Goal: Information Seeking & Learning: Learn about a topic

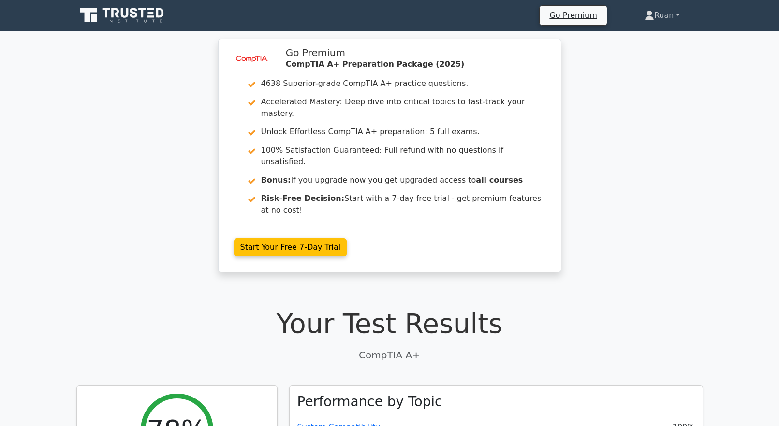
click at [656, 19] on link "Ruan" at bounding box center [662, 15] width 82 height 19
click at [645, 37] on link "Profile" at bounding box center [660, 37] width 76 height 15
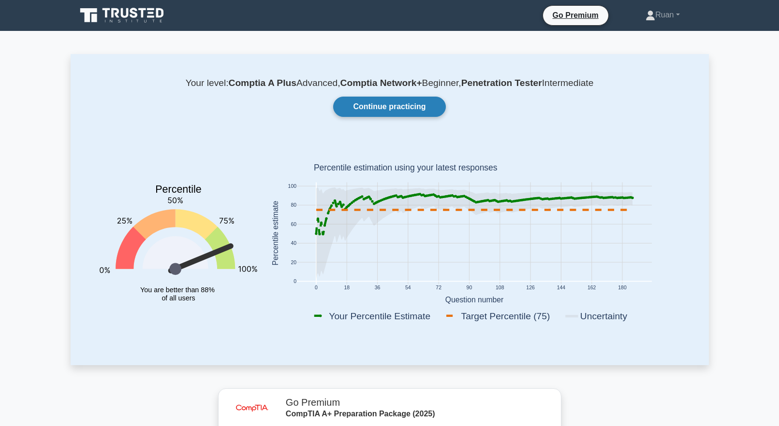
click at [375, 106] on link "Continue practicing" at bounding box center [389, 107] width 112 height 20
